Goal: Transaction & Acquisition: Purchase product/service

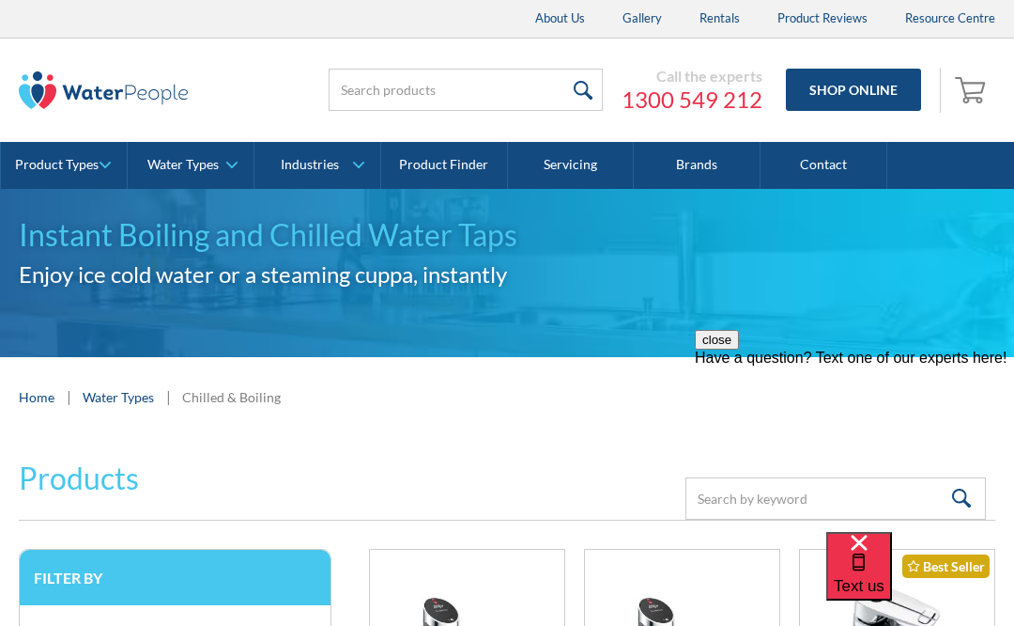
click at [739, 349] on button "close" at bounding box center [717, 340] width 44 height 20
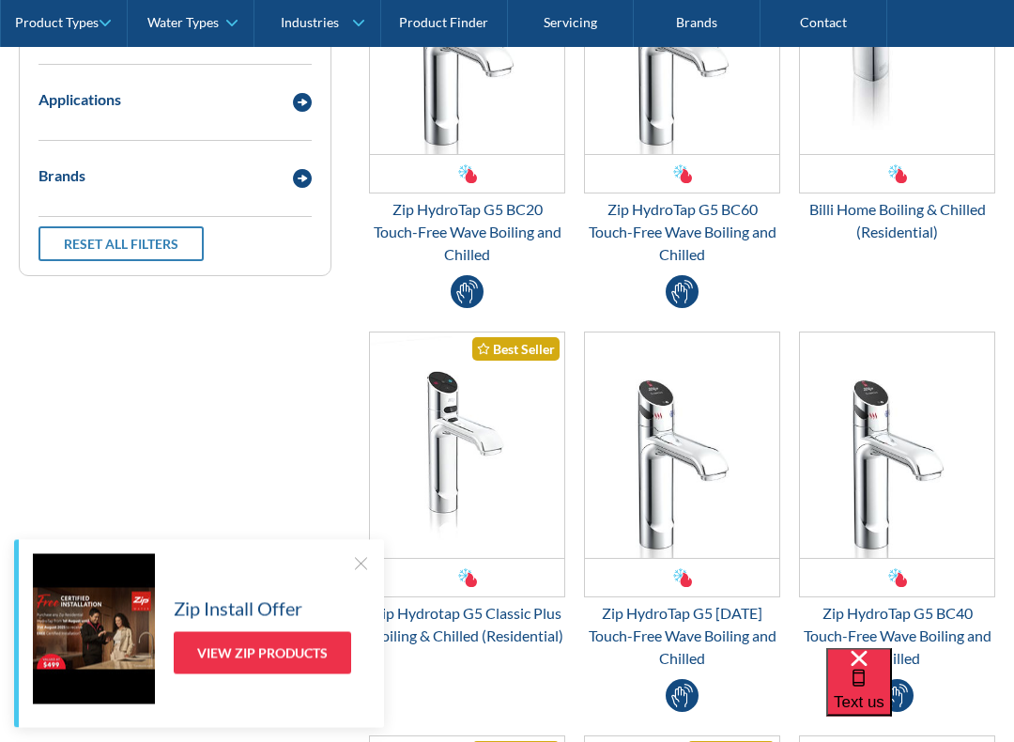
scroll to position [621, 0]
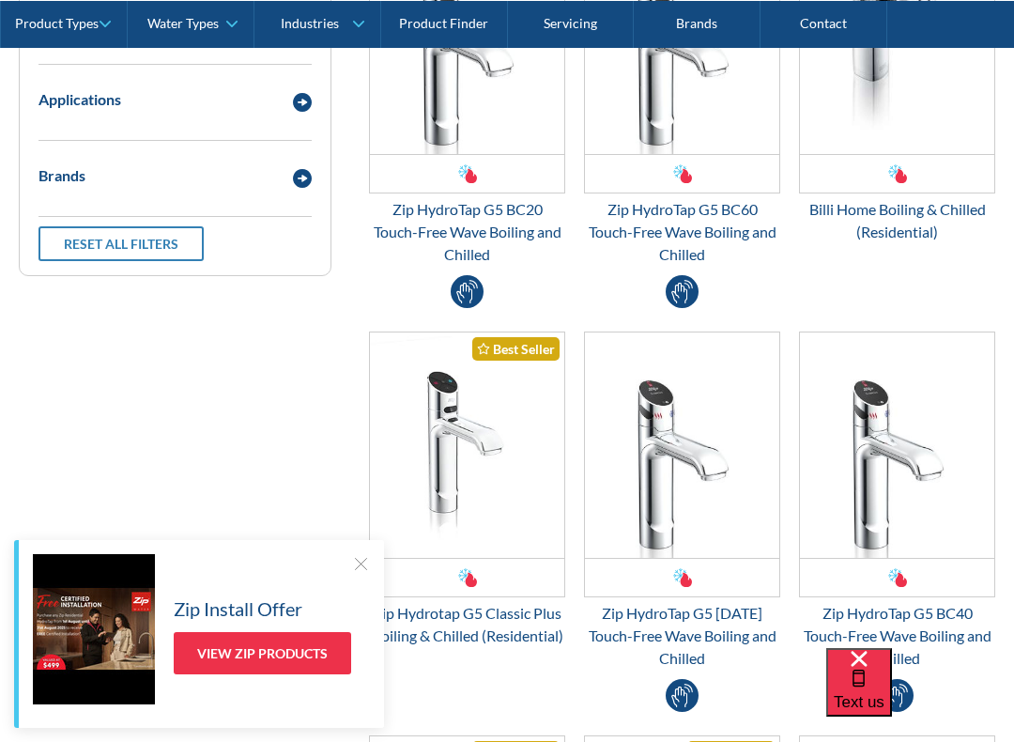
click at [362, 561] on div at bounding box center [360, 563] width 19 height 19
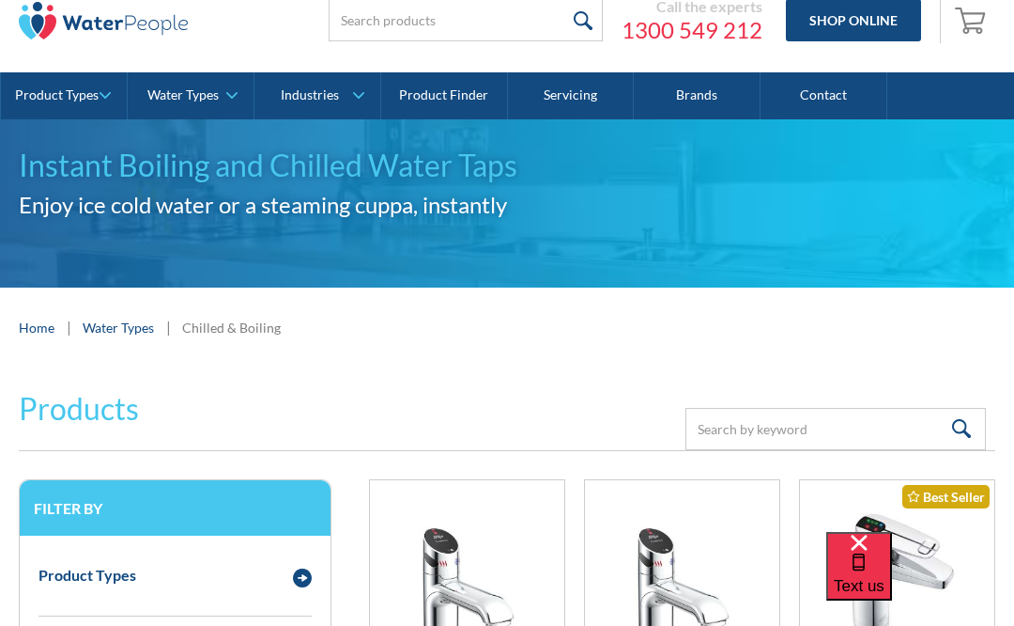
scroll to position [66, 0]
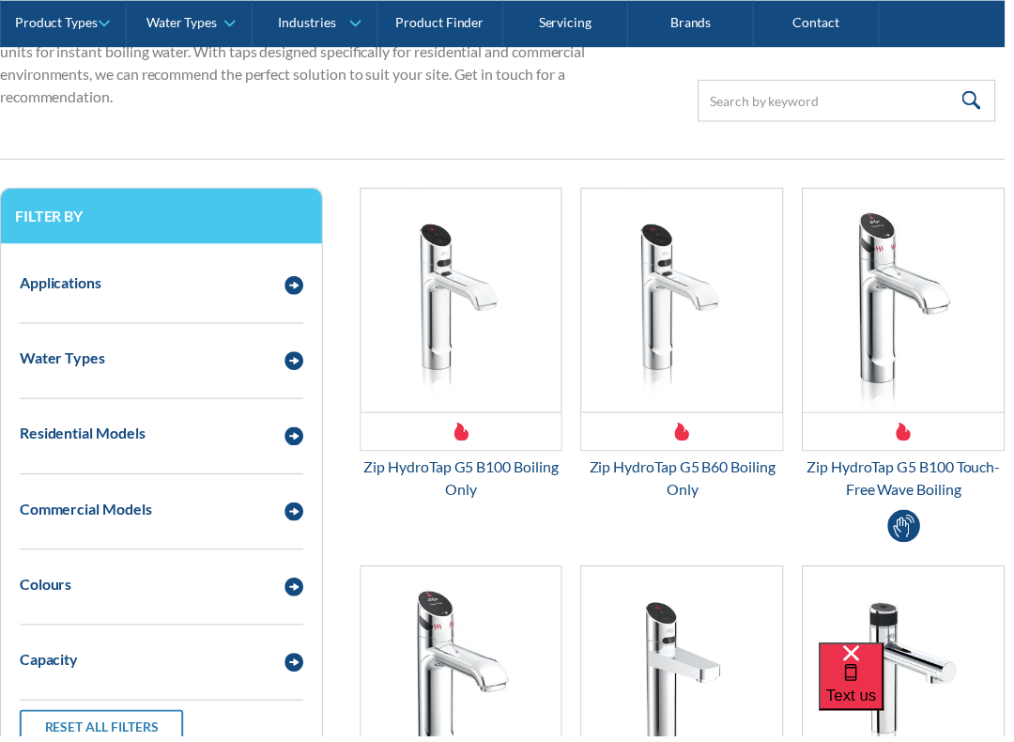
scroll to position [754, 0]
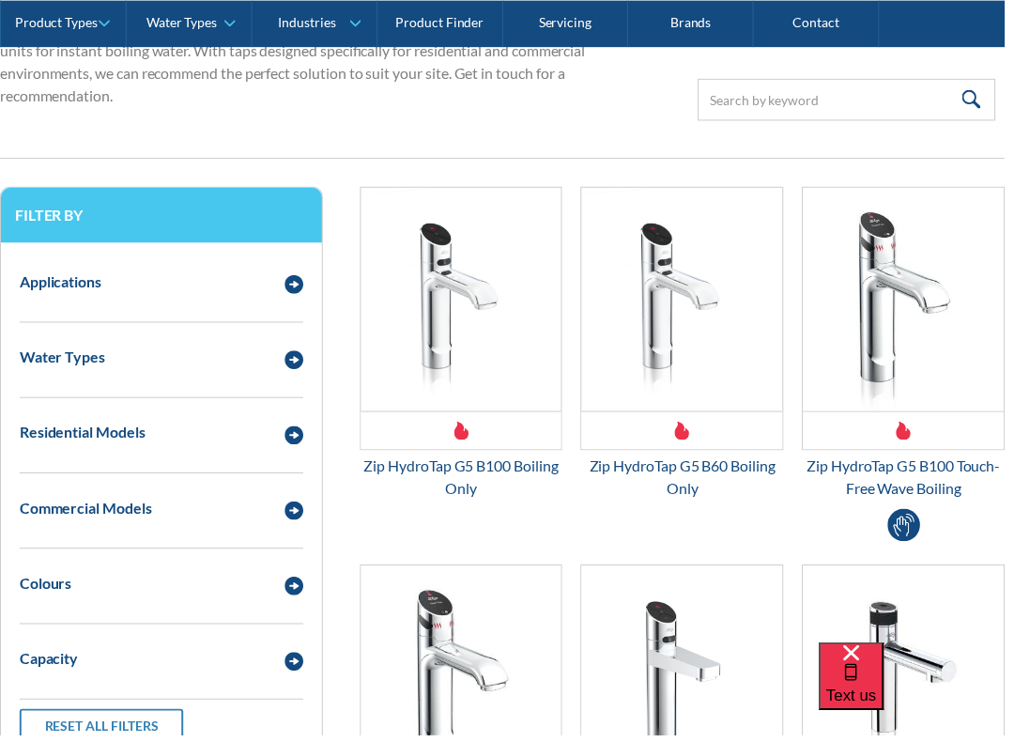
click at [720, 354] on img "Email Form 3" at bounding box center [688, 302] width 203 height 225
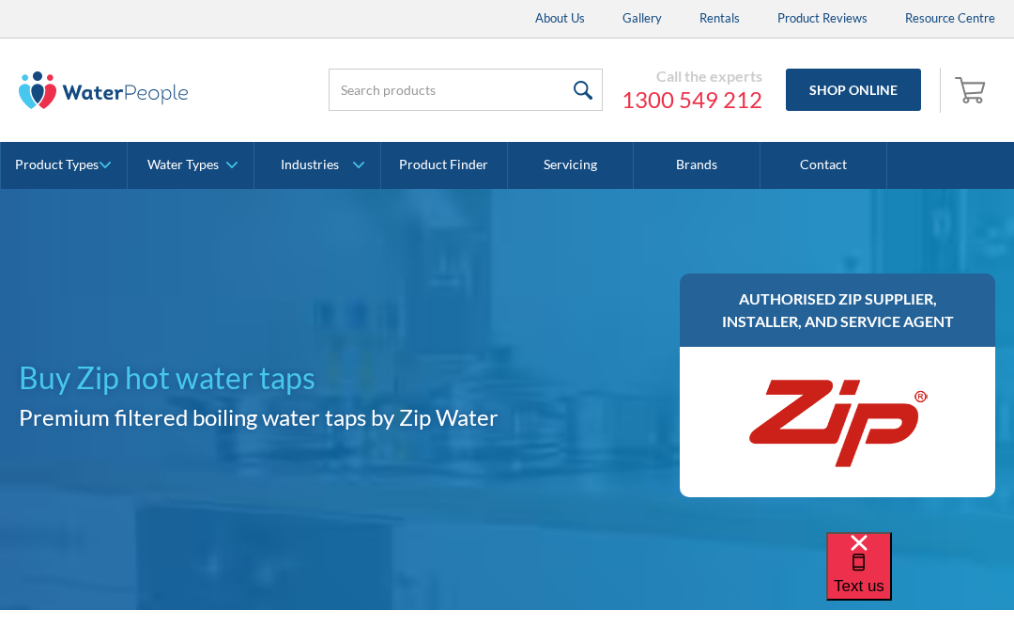
scroll to position [827, 0]
